Goal: Transaction & Acquisition: Purchase product/service

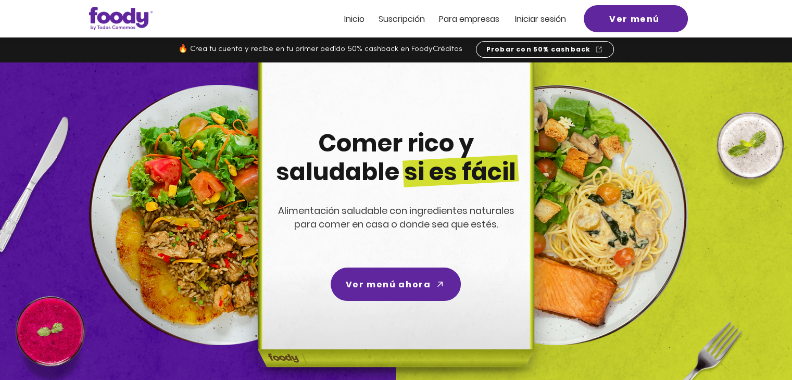
click at [546, 15] on span "Iniciar sesión" at bounding box center [540, 19] width 51 height 12
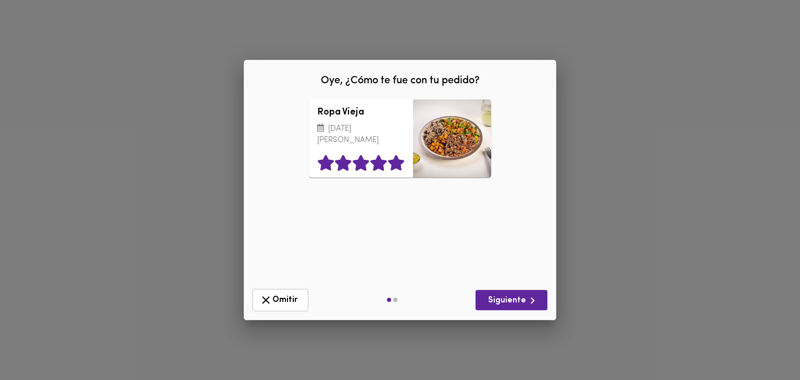
click at [388, 164] on icon at bounding box center [397, 163] width 18 height 16
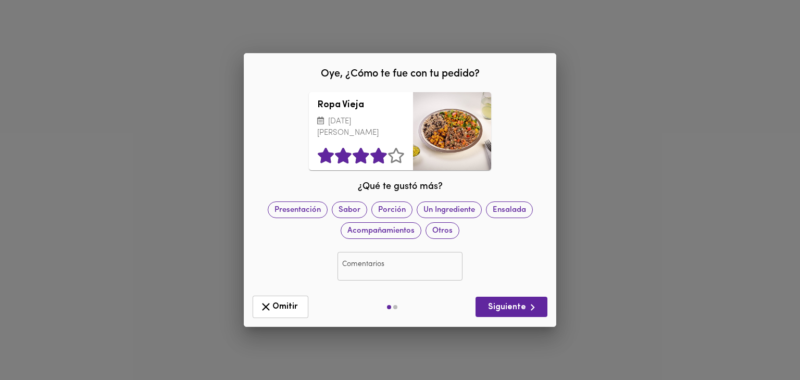
click at [379, 153] on icon at bounding box center [378, 156] width 16 height 16
click at [513, 213] on span "Ensalada" at bounding box center [510, 210] width 46 height 11
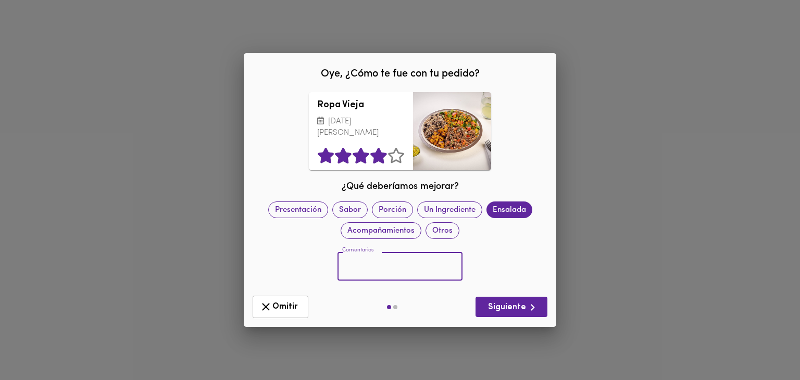
click at [413, 258] on input "text" at bounding box center [400, 267] width 125 height 29
type input "Siempre la misma ensalada"
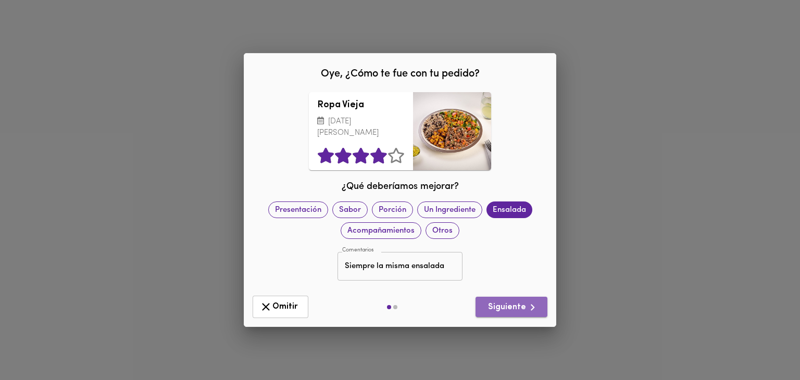
click at [517, 306] on span "Siguiente" at bounding box center [511, 307] width 55 height 13
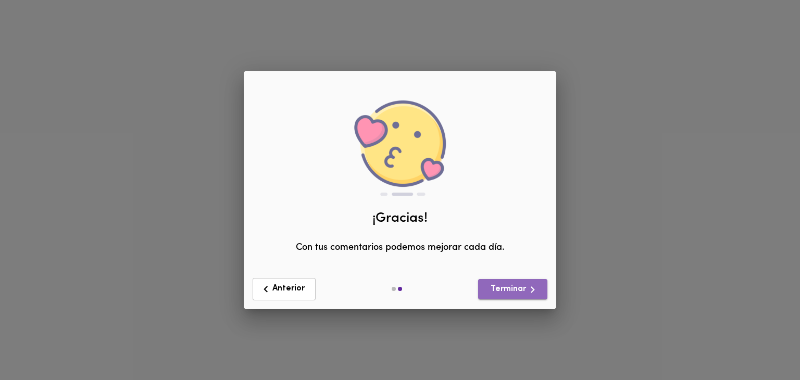
click at [530, 286] on icon "button" at bounding box center [532, 289] width 13 height 13
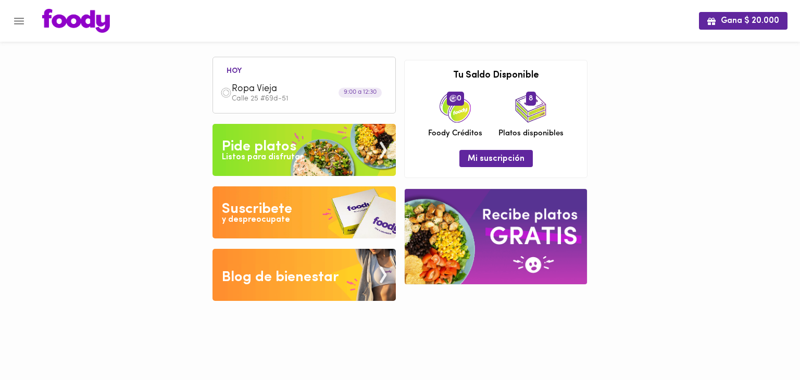
click at [316, 156] on img at bounding box center [304, 150] width 183 height 52
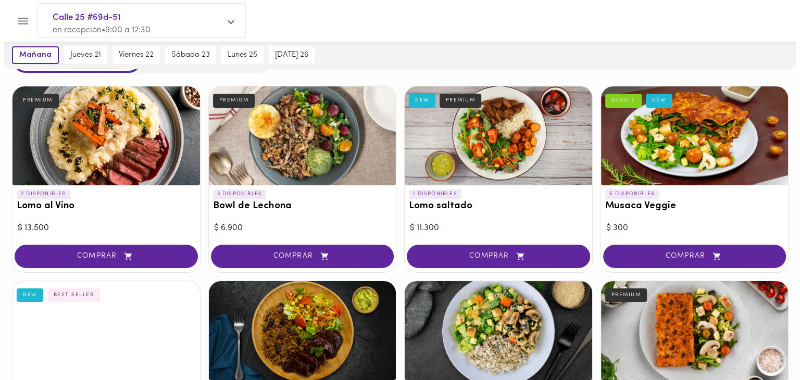
scroll to position [37, 0]
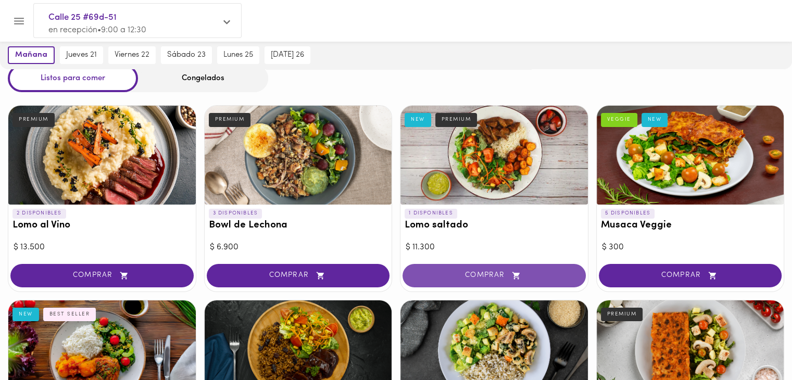
click at [494, 271] on span "COMPRAR" at bounding box center [494, 275] width 157 height 9
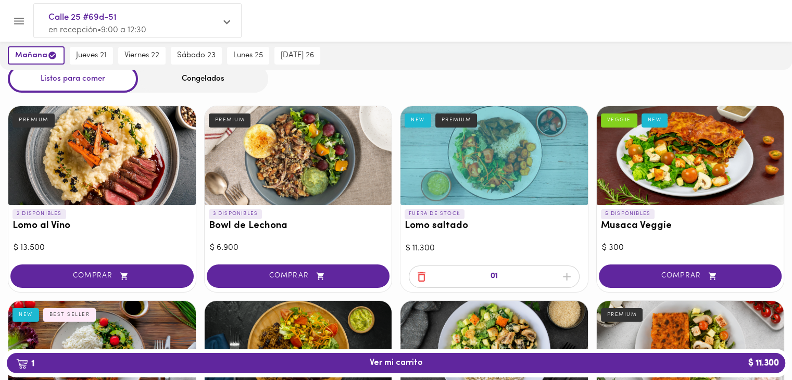
click at [511, 180] on div at bounding box center [495, 155] width 188 height 99
click at [411, 187] on div at bounding box center [396, 190] width 792 height 380
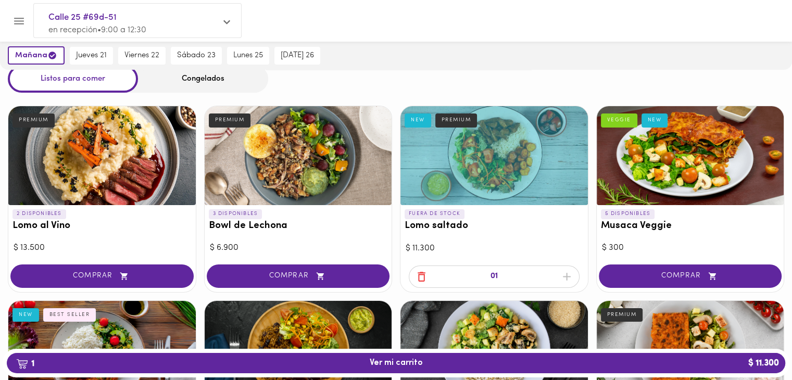
click at [414, 274] on span "button" at bounding box center [422, 276] width 16 height 13
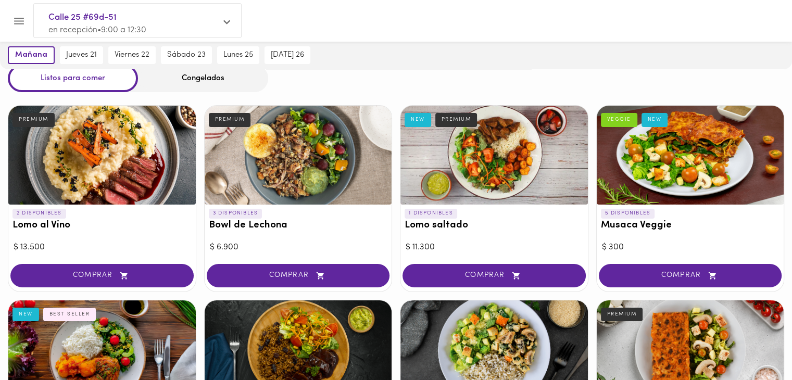
click at [451, 192] on div at bounding box center [495, 155] width 188 height 99
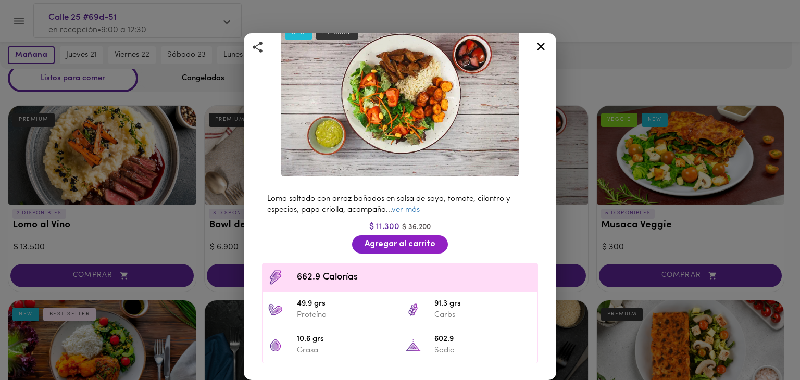
scroll to position [86, 0]
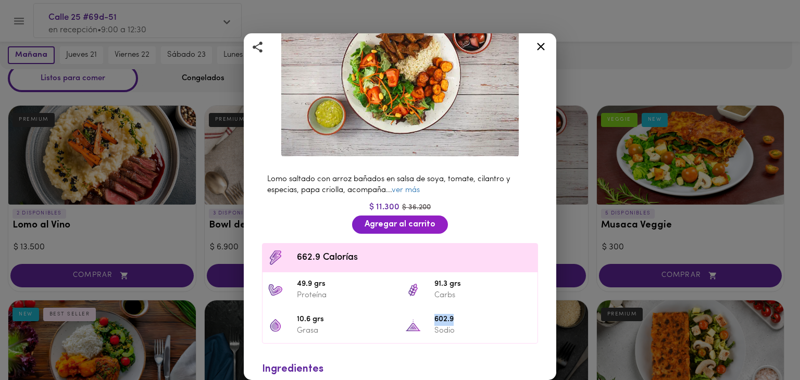
drag, startPoint x: 424, startPoint y: 315, endPoint x: 463, endPoint y: 309, distance: 39.0
click at [463, 311] on li "602.9 Sodio" at bounding box center [469, 325] width 138 height 35
copy span "602.9"
click at [410, 187] on link "ver más" at bounding box center [406, 191] width 28 height 8
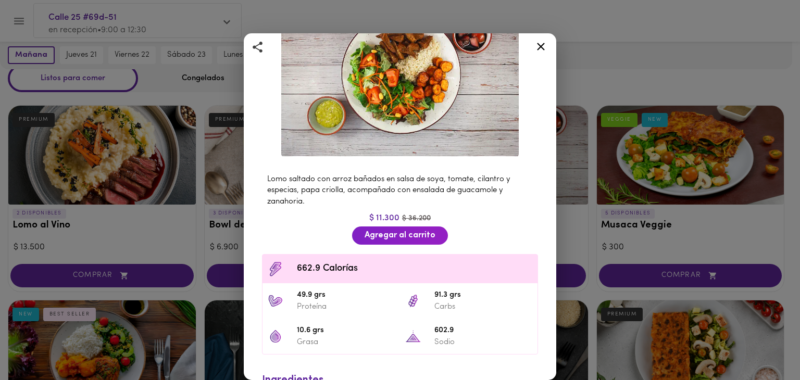
click at [535, 43] on icon at bounding box center [541, 46] width 13 height 13
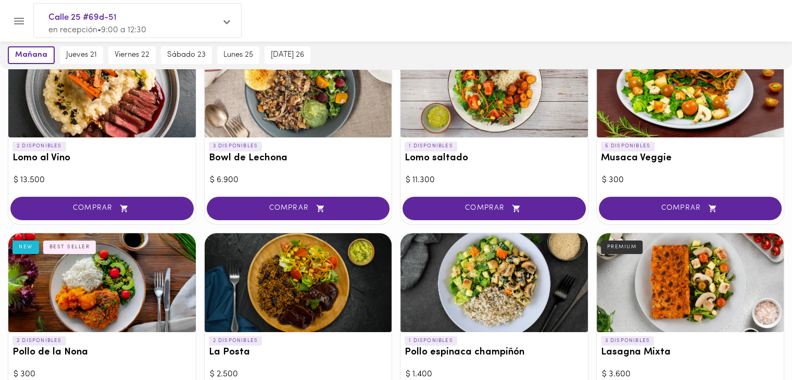
scroll to position [123, 0]
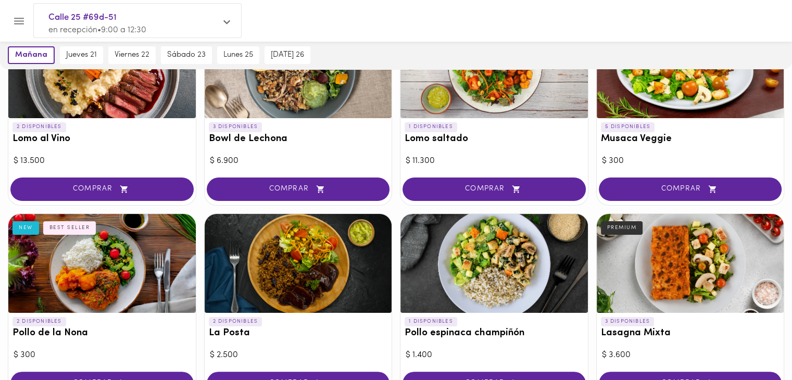
click at [656, 292] on div at bounding box center [691, 263] width 188 height 99
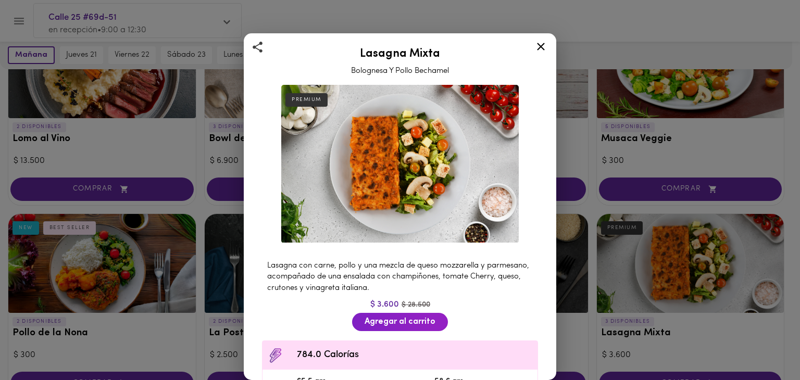
click at [628, 329] on div "Lasagna Mixta Bolognesa Y Pollo Bechamel PREMIUM Lasagna con carne, pollo y una…" at bounding box center [400, 190] width 800 height 380
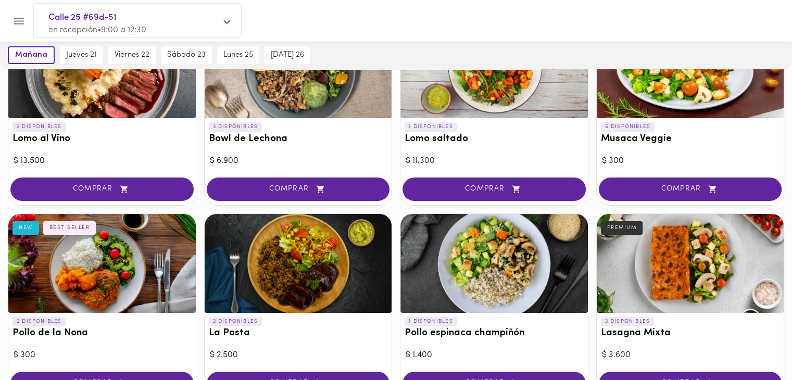
click at [629, 330] on h3 "Lasagna Mixta" at bounding box center [690, 333] width 179 height 11
click at [653, 270] on div at bounding box center [396, 190] width 792 height 380
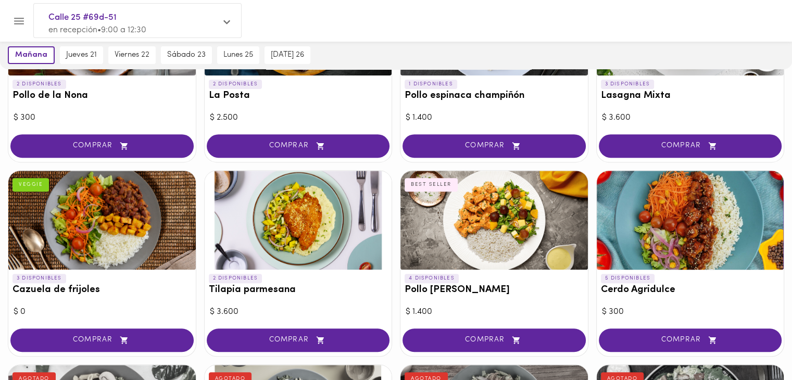
scroll to position [384, 0]
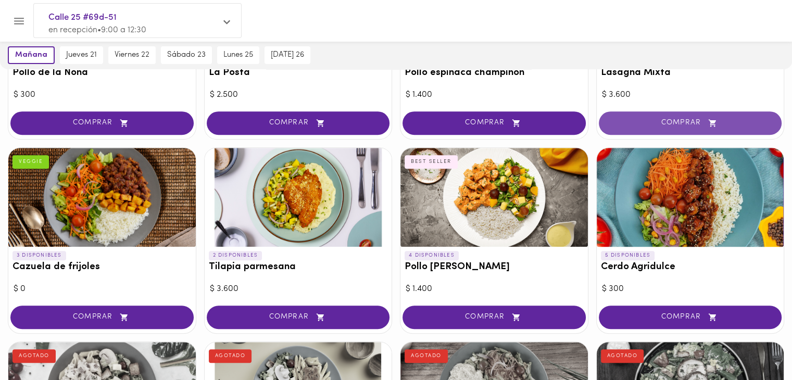
click at [669, 121] on span "COMPRAR" at bounding box center [690, 123] width 157 height 9
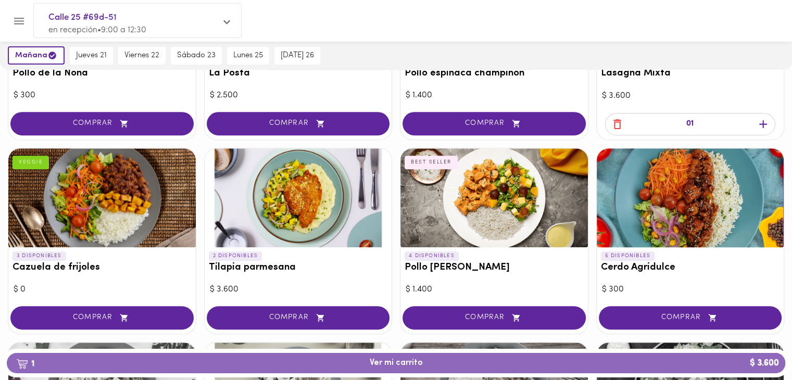
click at [387, 357] on button "1 Ver mi carrito $ 3.600" at bounding box center [396, 363] width 779 height 20
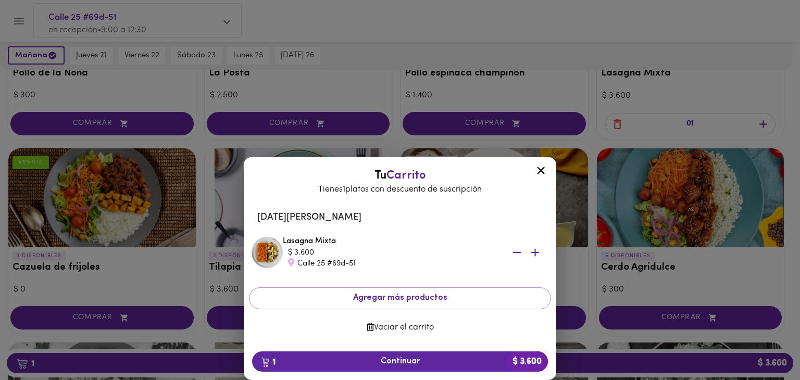
click at [543, 170] on icon at bounding box center [541, 170] width 13 height 13
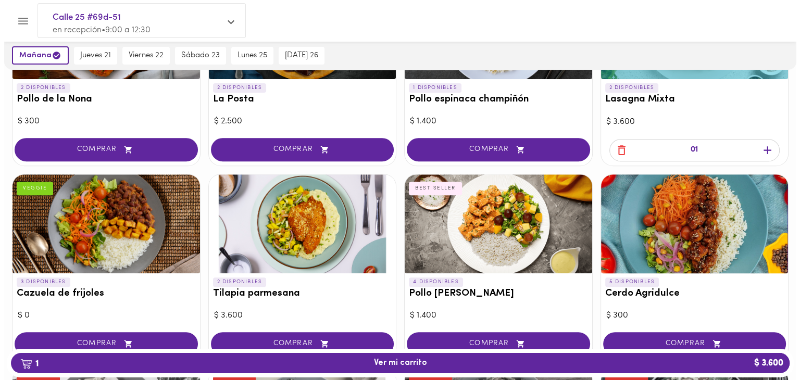
scroll to position [298, 0]
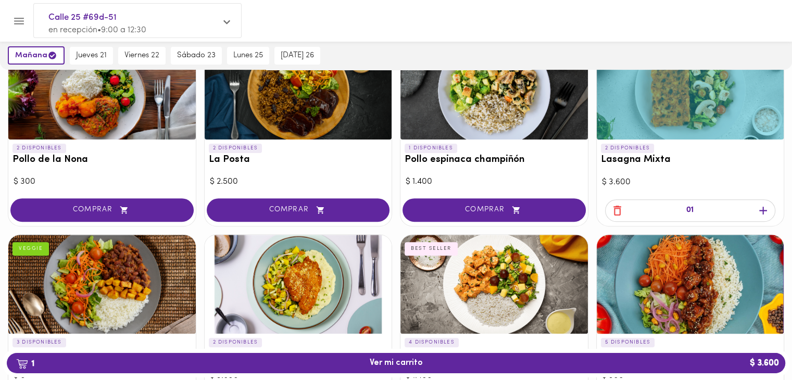
click at [645, 128] on div at bounding box center [691, 90] width 188 height 99
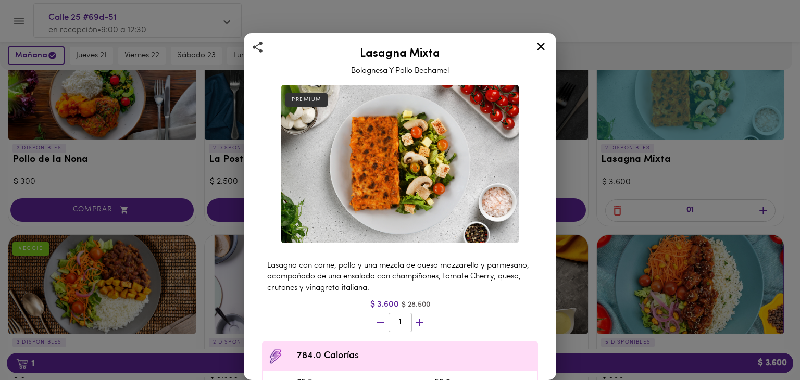
click at [543, 45] on icon at bounding box center [541, 47] width 8 height 8
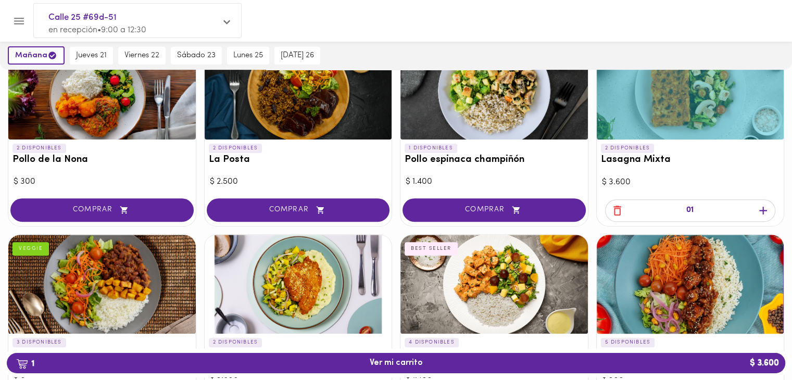
click at [622, 213] on icon "button" at bounding box center [617, 210] width 13 height 13
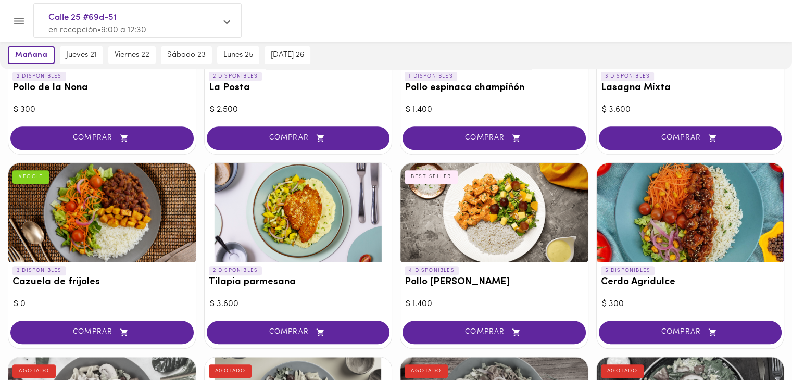
scroll to position [384, 0]
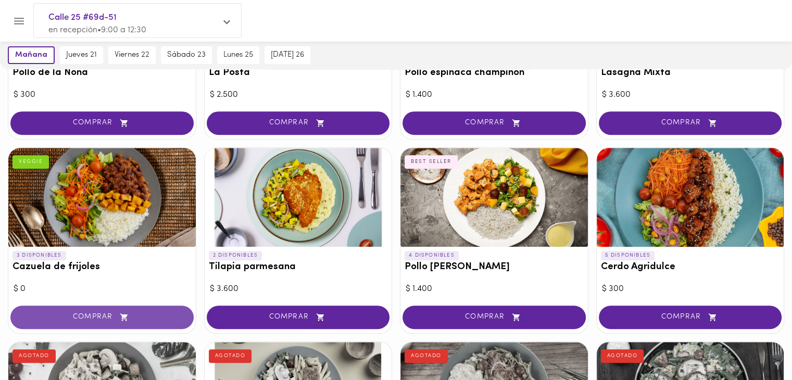
click at [107, 308] on button "COMPRAR" at bounding box center [101, 317] width 183 height 23
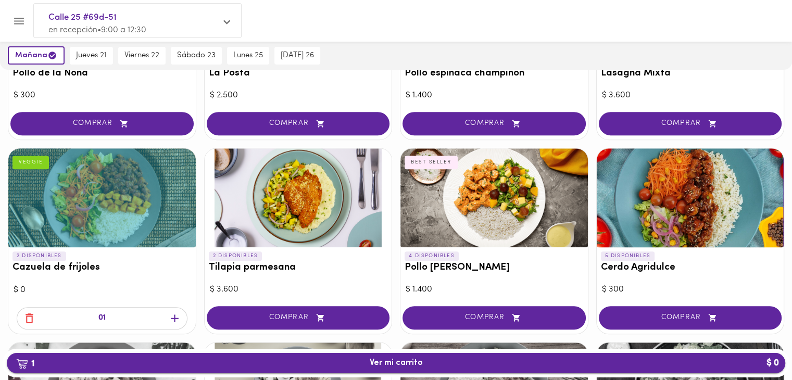
click at [123, 362] on span "1 Ver mi carrito $ 0" at bounding box center [396, 363] width 762 height 10
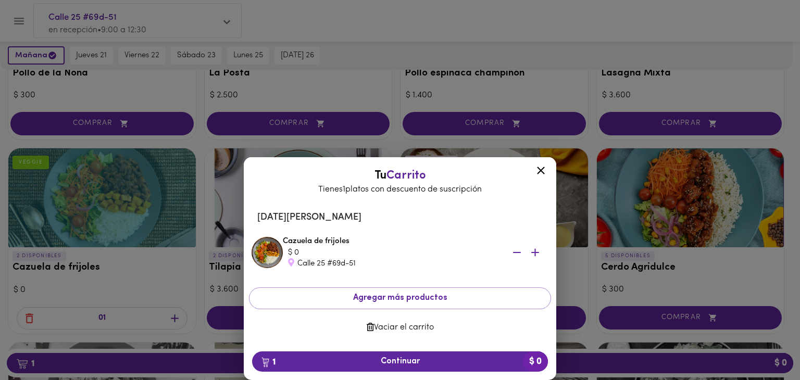
click at [542, 170] on icon at bounding box center [541, 170] width 13 height 13
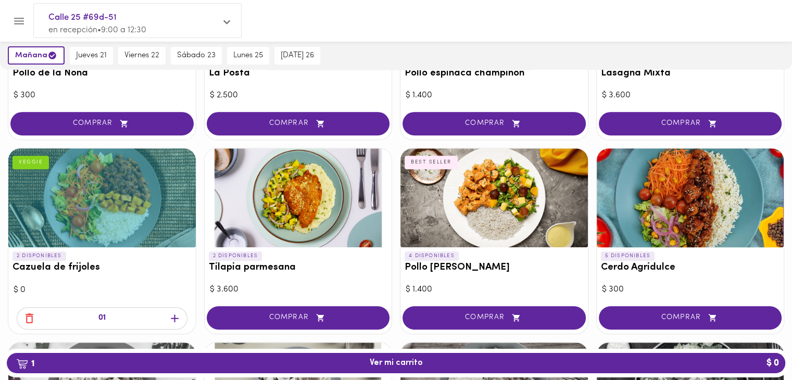
click at [23, 315] on icon "button" at bounding box center [29, 318] width 13 height 13
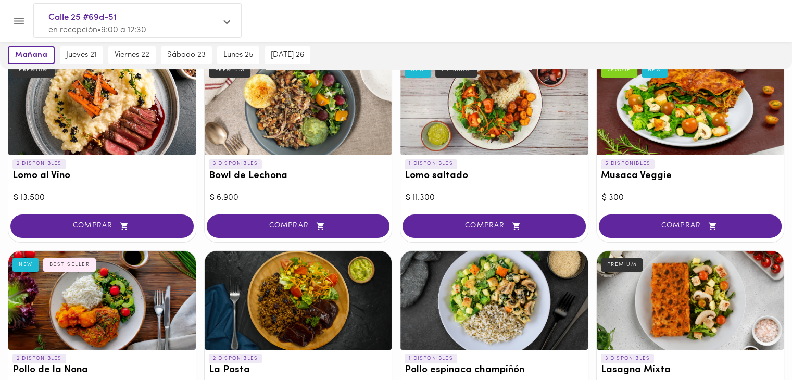
scroll to position [174, 0]
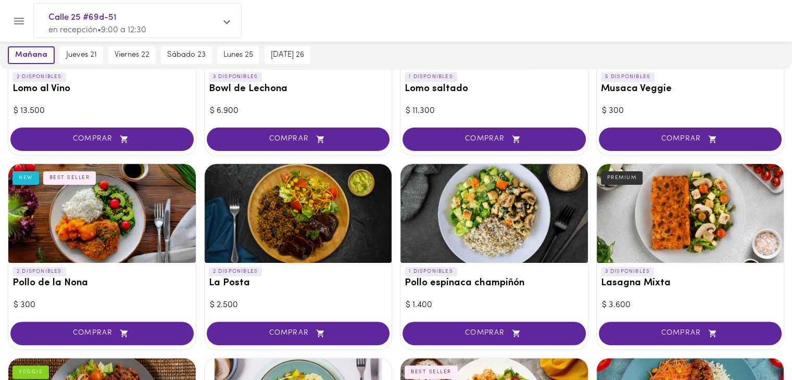
click at [101, 228] on div at bounding box center [102, 213] width 188 height 99
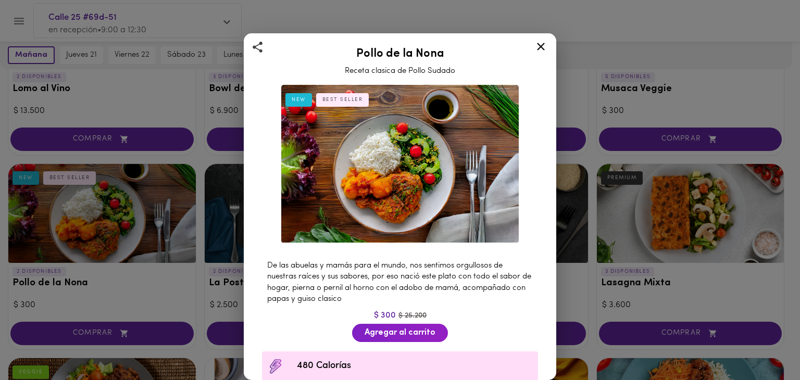
click at [544, 47] on icon at bounding box center [541, 46] width 13 height 13
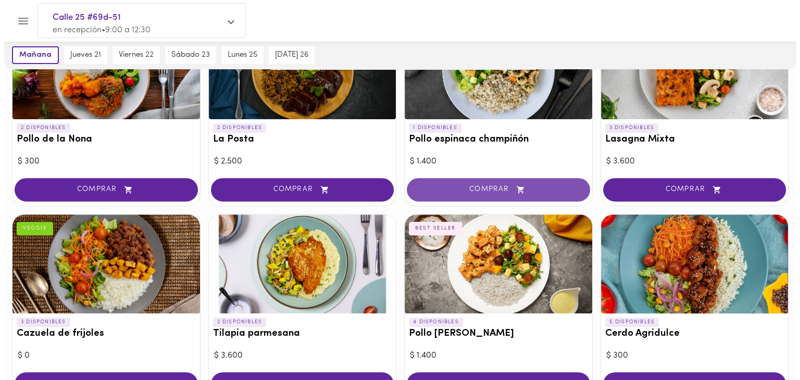
scroll to position [434, 0]
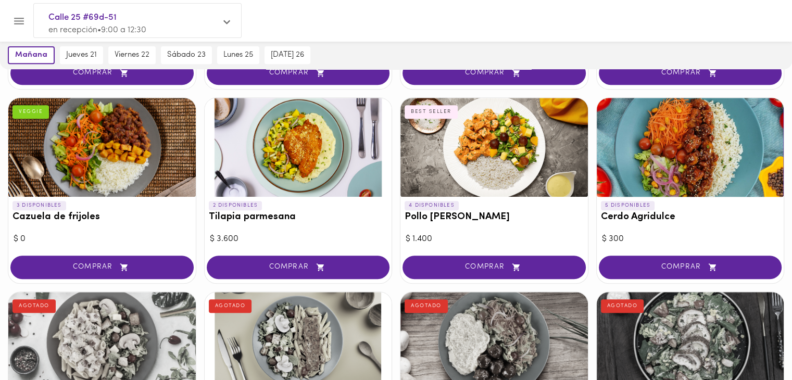
click at [472, 172] on div at bounding box center [495, 147] width 188 height 99
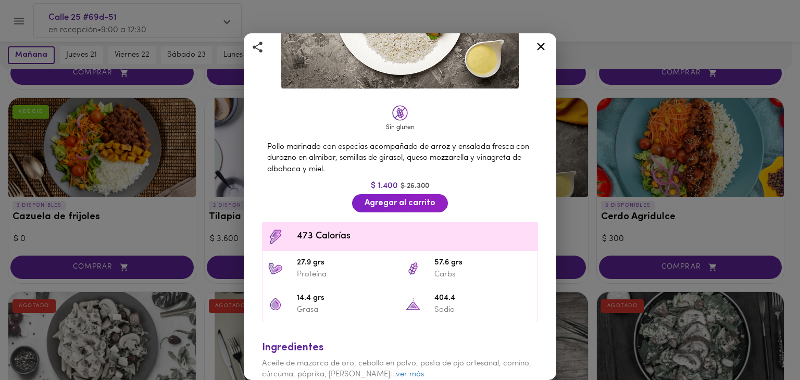
scroll to position [174, 0]
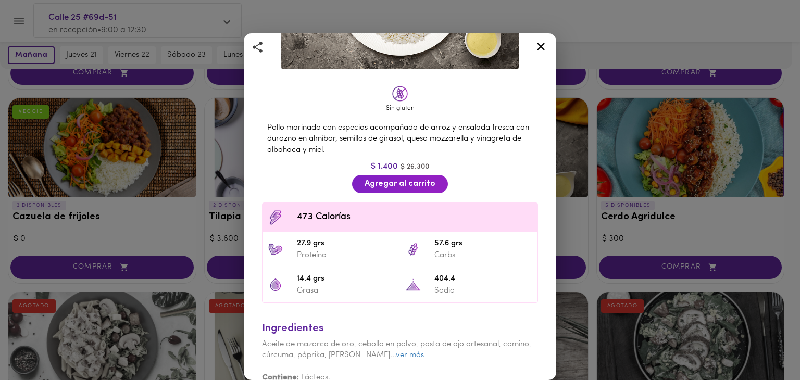
click at [540, 46] on icon at bounding box center [541, 46] width 13 height 13
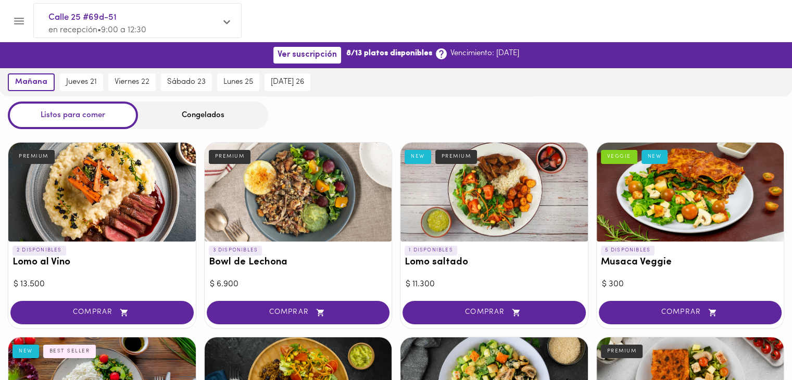
click at [488, 200] on div at bounding box center [495, 192] width 188 height 99
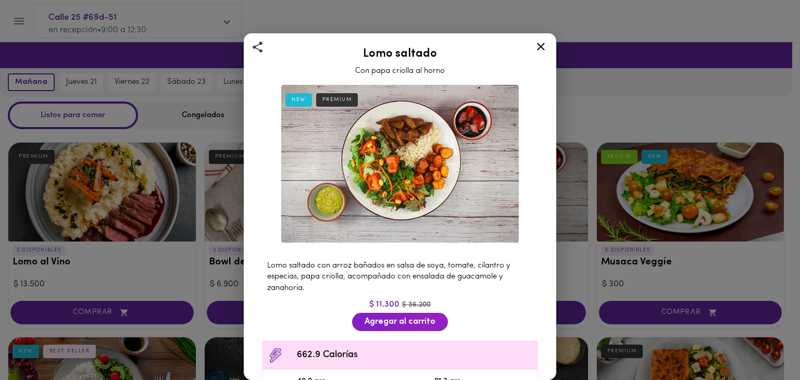
click at [542, 43] on icon at bounding box center [541, 46] width 13 height 13
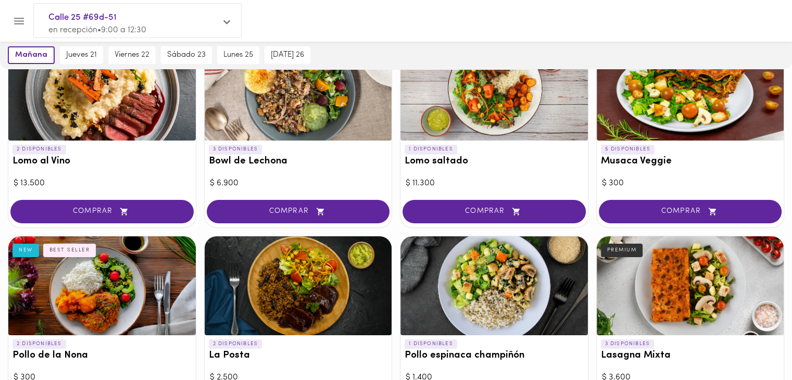
scroll to position [174, 0]
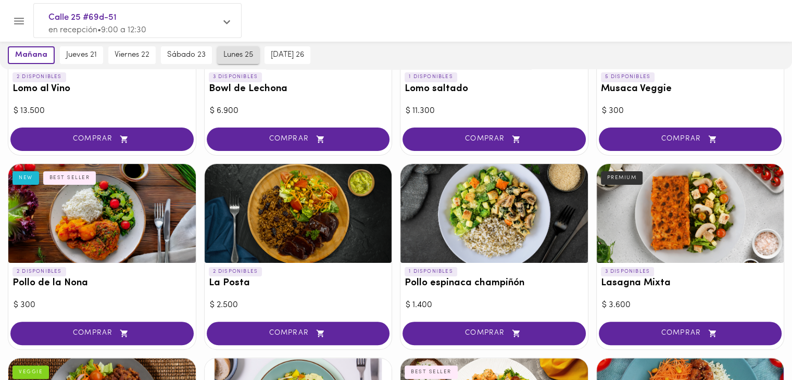
click at [233, 61] on button "lunes 25" at bounding box center [238, 55] width 42 height 18
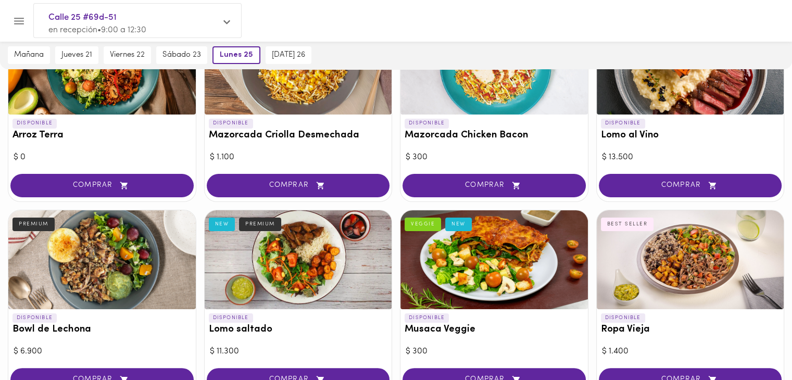
scroll to position [0, 0]
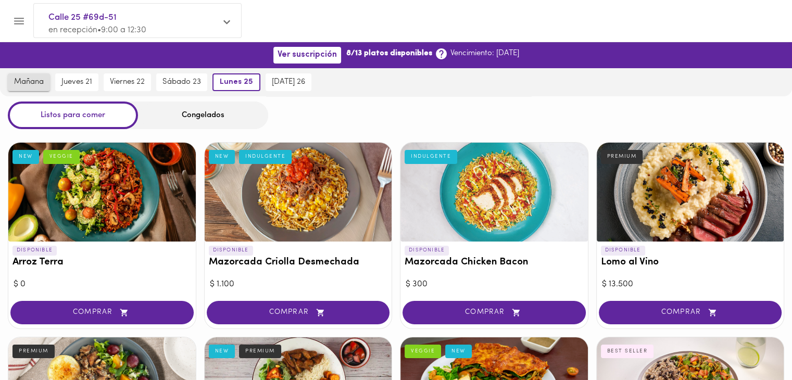
click at [35, 81] on span "mañana" at bounding box center [29, 82] width 30 height 9
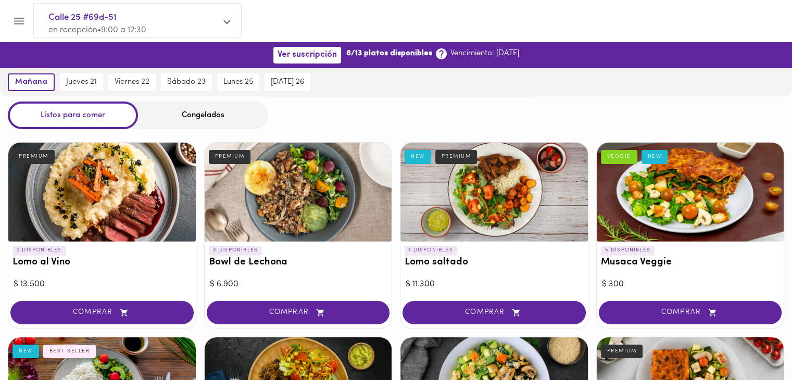
click at [196, 115] on div "Congelados" at bounding box center [203, 116] width 130 height 28
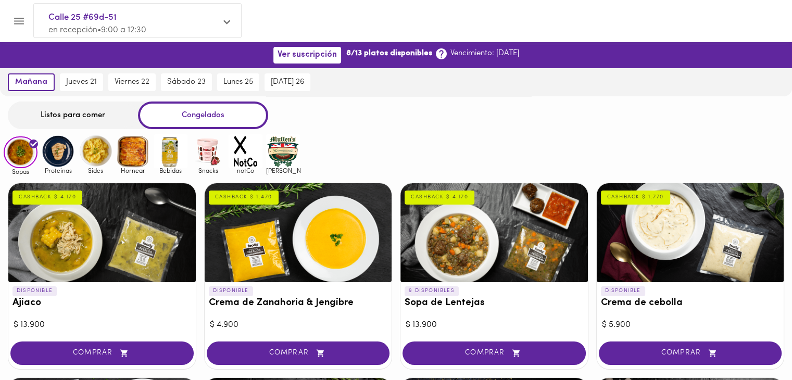
click at [66, 119] on div "Listos para comer" at bounding box center [73, 116] width 130 height 28
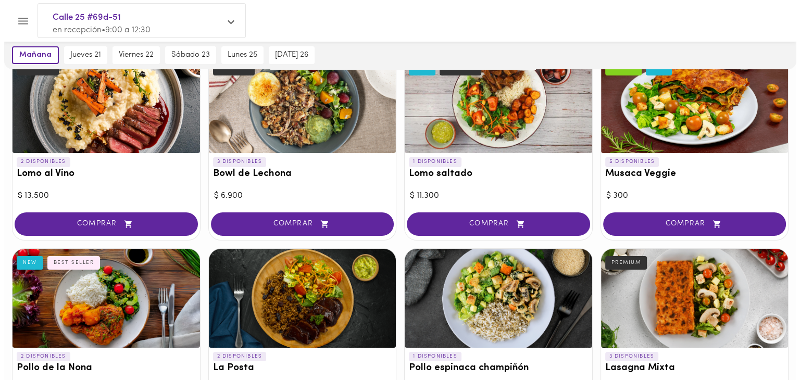
scroll to position [239, 0]
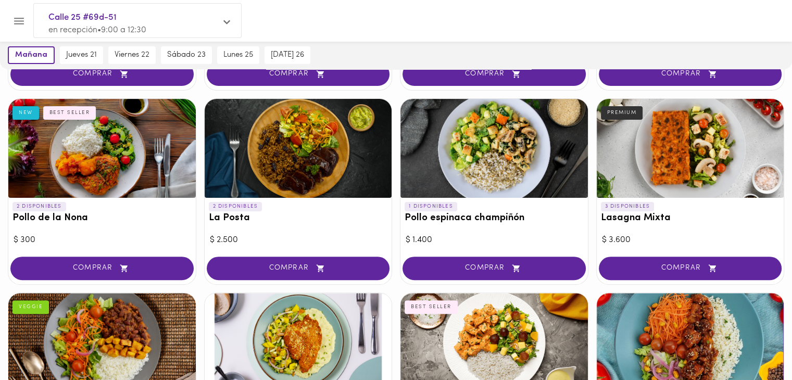
click at [429, 175] on div at bounding box center [495, 148] width 188 height 99
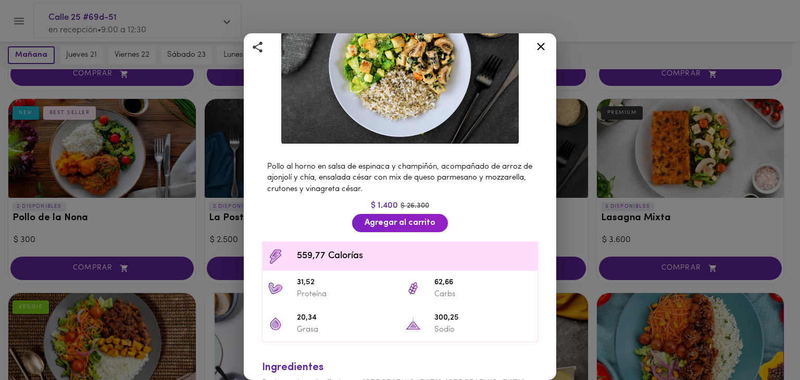
scroll to position [45, 0]
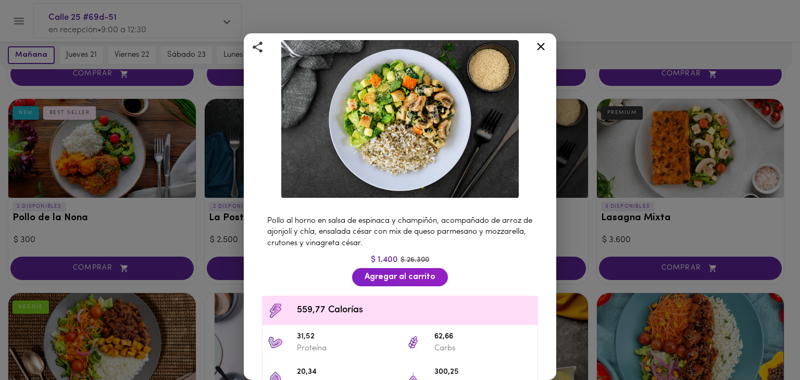
click at [540, 41] on icon at bounding box center [541, 46] width 13 height 13
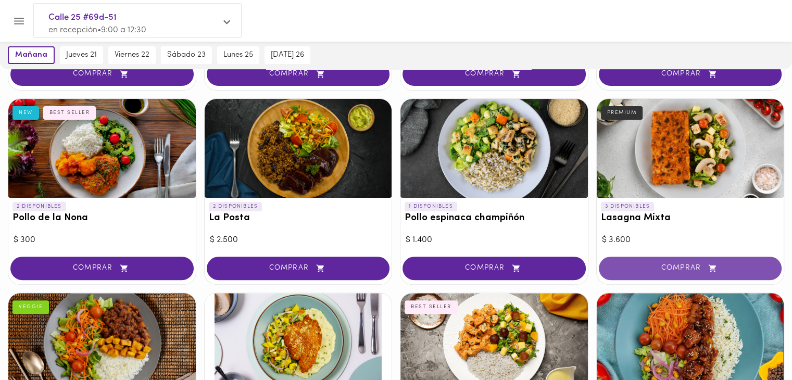
click at [644, 269] on span "COMPRAR" at bounding box center [690, 268] width 157 height 9
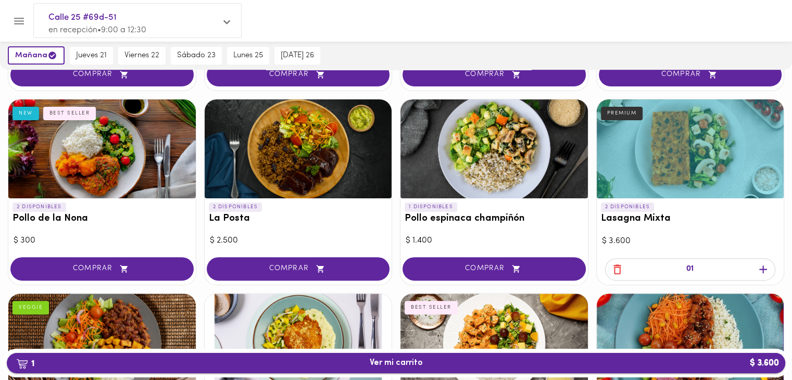
click at [452, 365] on span "1 Ver mi carrito $ 3.600" at bounding box center [396, 363] width 762 height 10
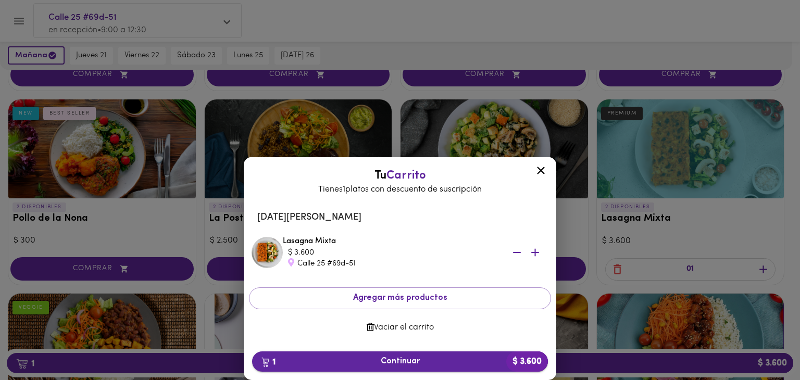
click at [394, 361] on span "1 Continuar $ 3.600" at bounding box center [400, 362] width 279 height 10
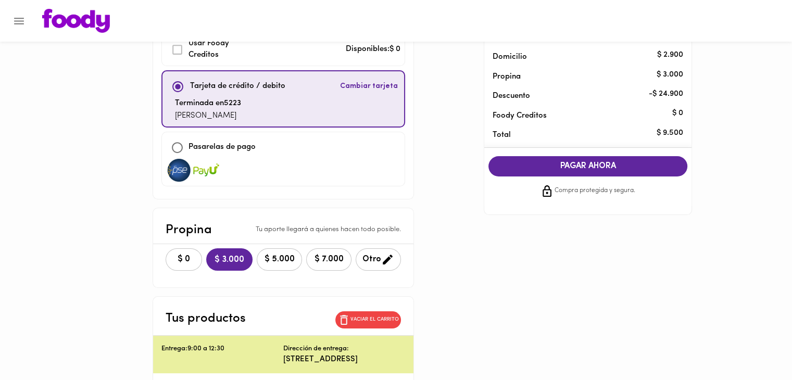
scroll to position [86, 0]
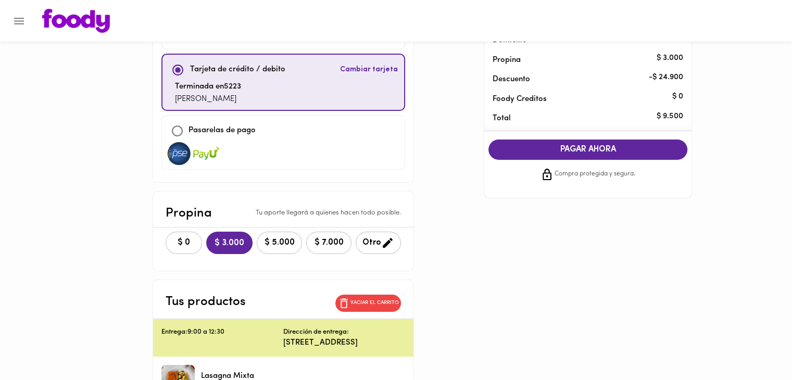
click at [183, 239] on span "$ 0" at bounding box center [183, 243] width 23 height 10
click at [631, 145] on span "PAGAR AHORA" at bounding box center [588, 150] width 178 height 10
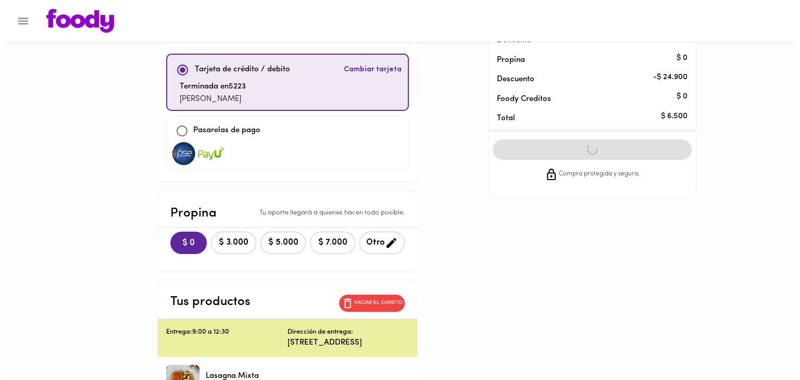
scroll to position [0, 0]
